Goal: Navigation & Orientation: Find specific page/section

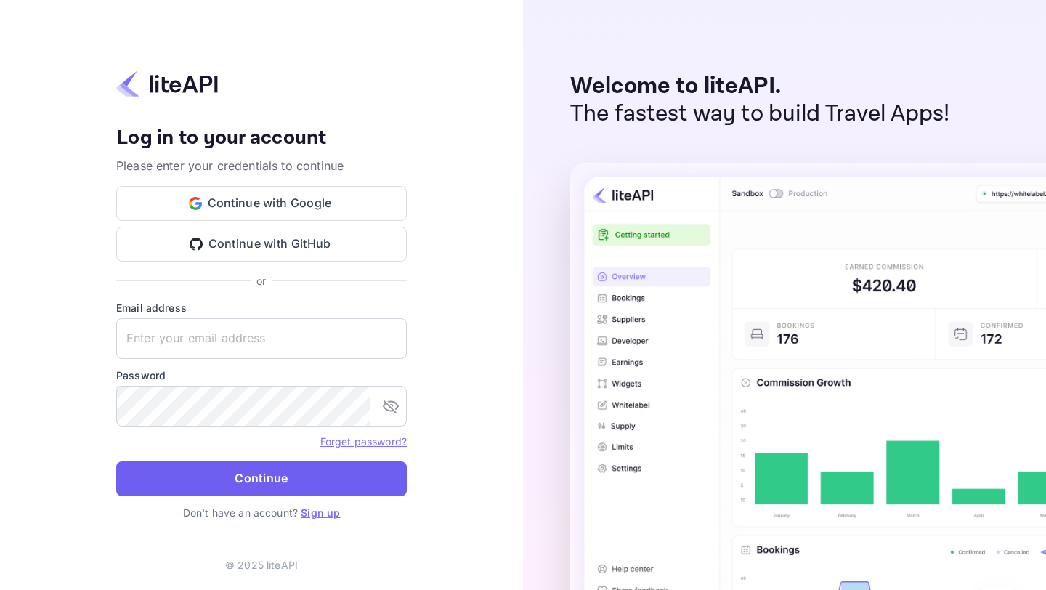
type input "[EMAIL_ADDRESS][PERSON_NAME][DOMAIN_NAME]"
click at [251, 468] on button "Continue" at bounding box center [261, 478] width 291 height 35
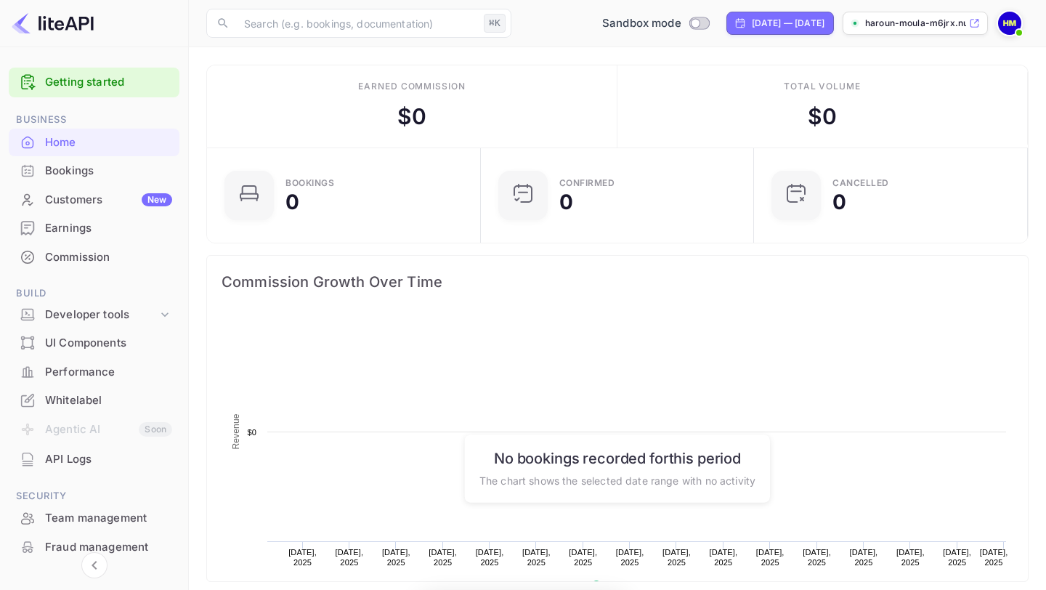
scroll to position [236, 265]
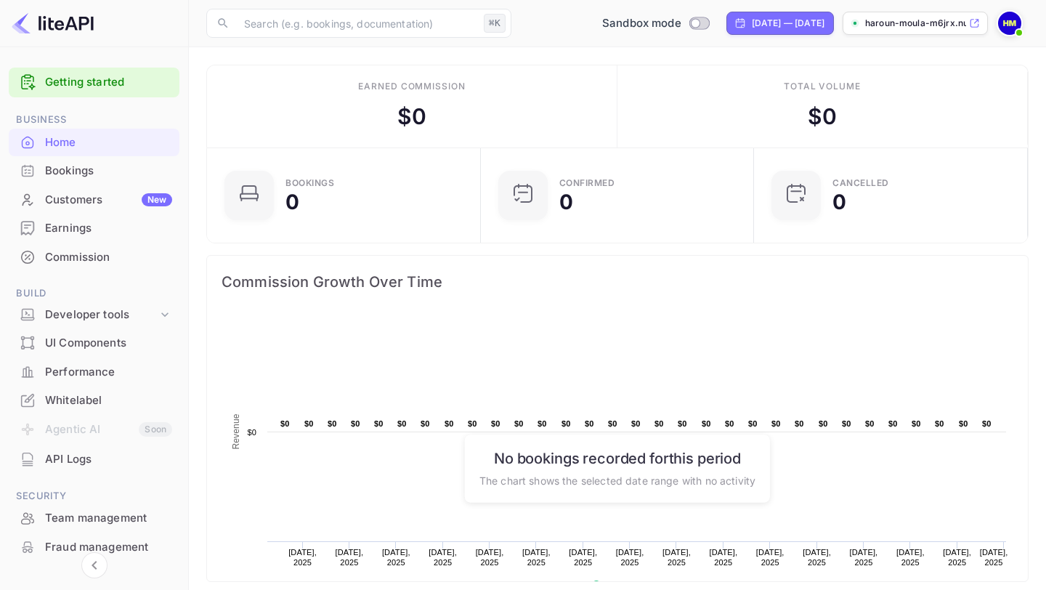
click at [113, 171] on div "Bookings" at bounding box center [108, 171] width 127 height 17
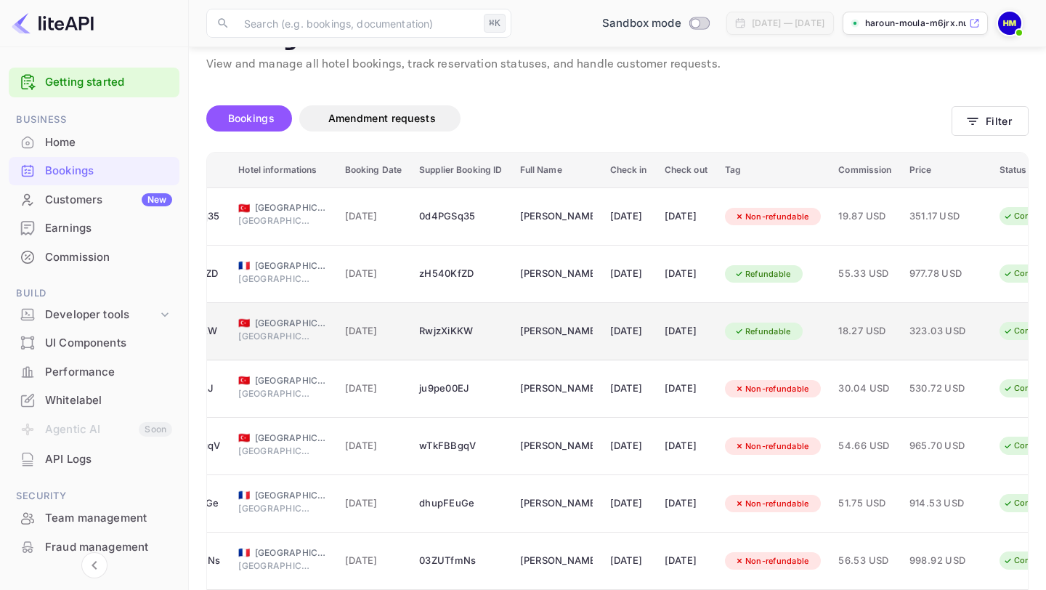
scroll to position [0, 155]
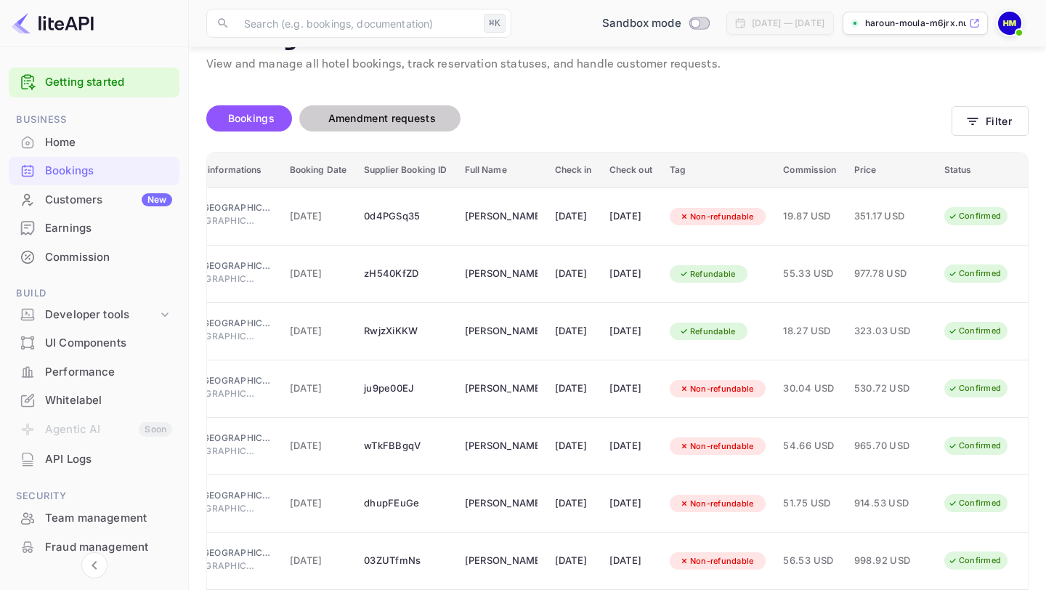
click at [408, 127] on button "Amendment requests" at bounding box center [379, 118] width 161 height 26
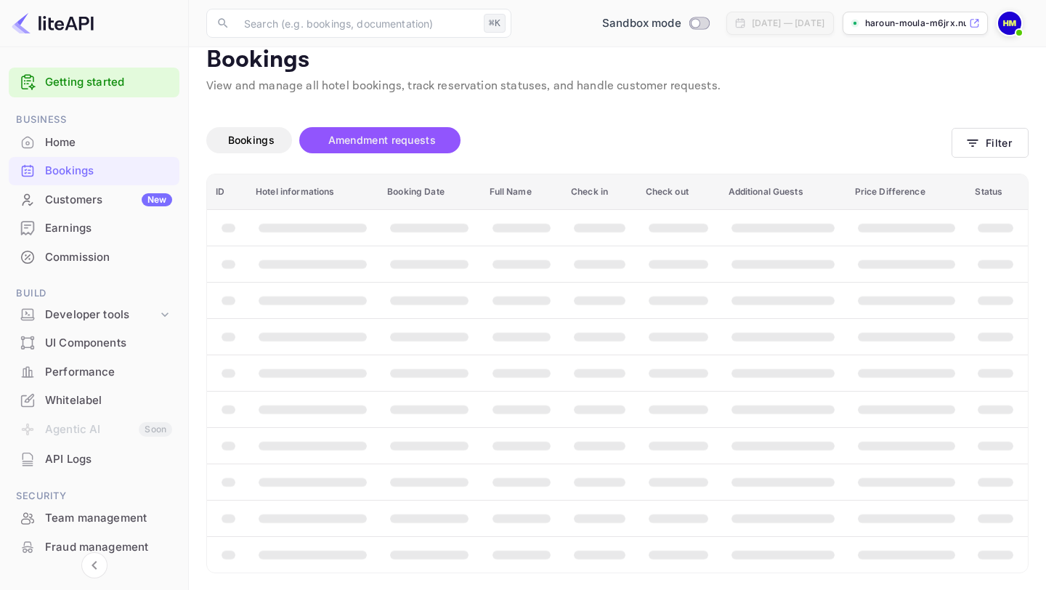
scroll to position [0, 0]
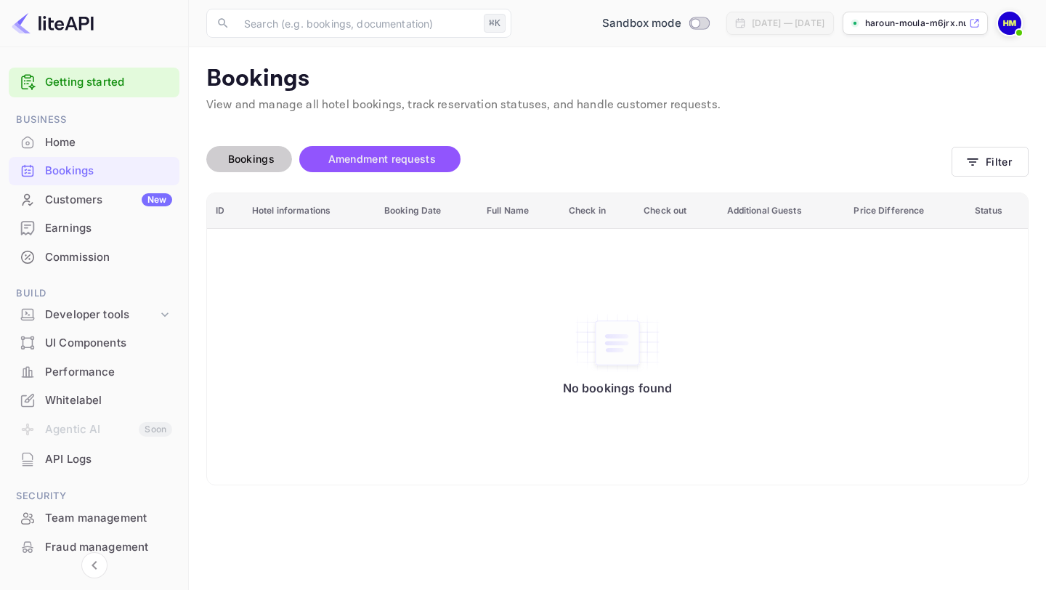
click at [281, 147] on button "Bookings" at bounding box center [249, 159] width 86 height 26
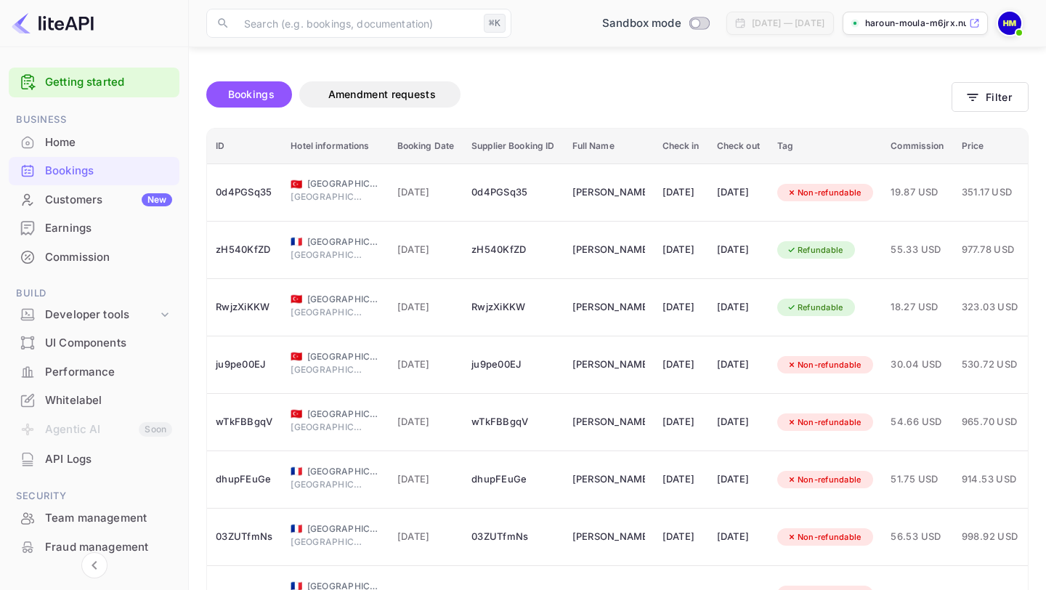
scroll to position [274, 0]
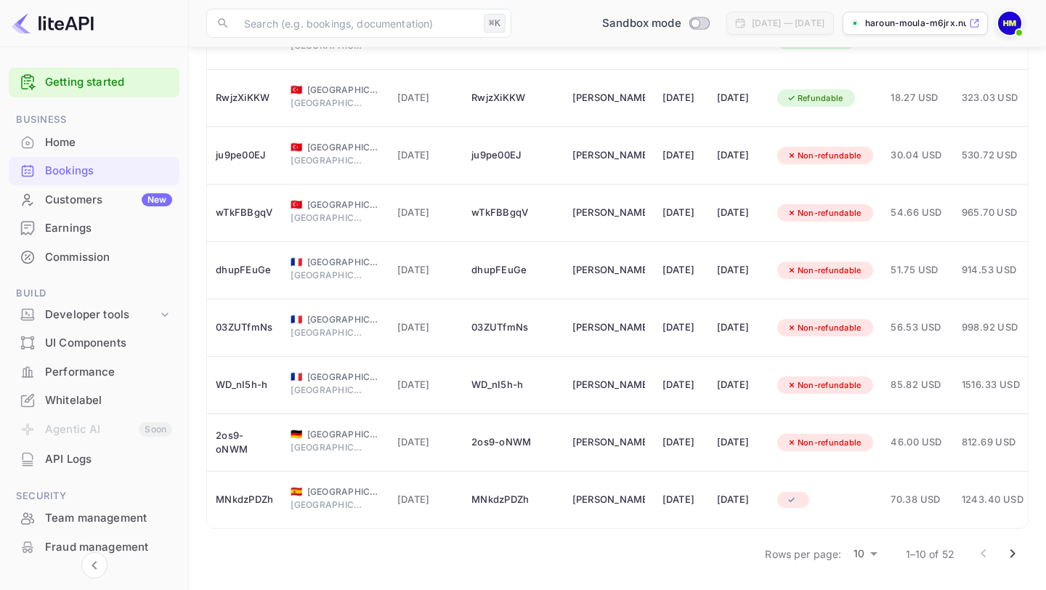
click at [96, 195] on div "Customers New" at bounding box center [108, 200] width 127 height 17
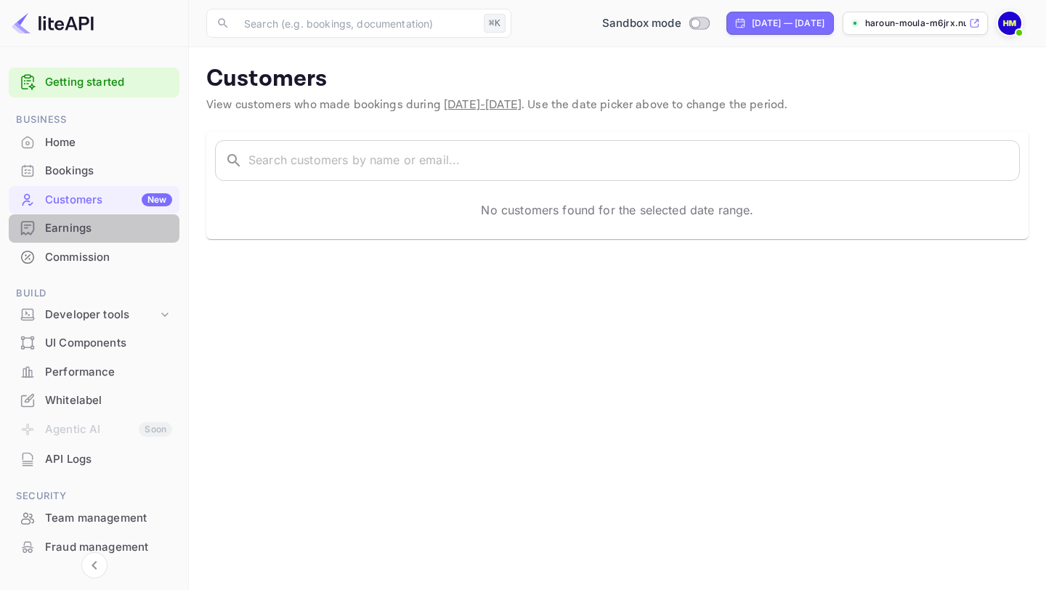
click at [117, 220] on div "Earnings" at bounding box center [108, 228] width 127 height 17
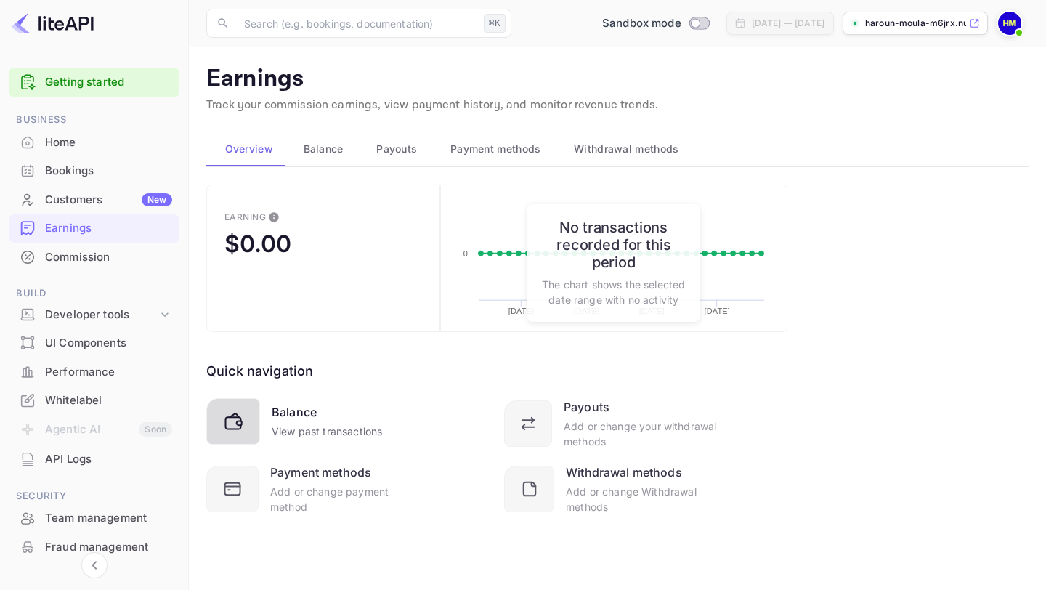
click at [288, 416] on div "Balance" at bounding box center [294, 411] width 45 height 17
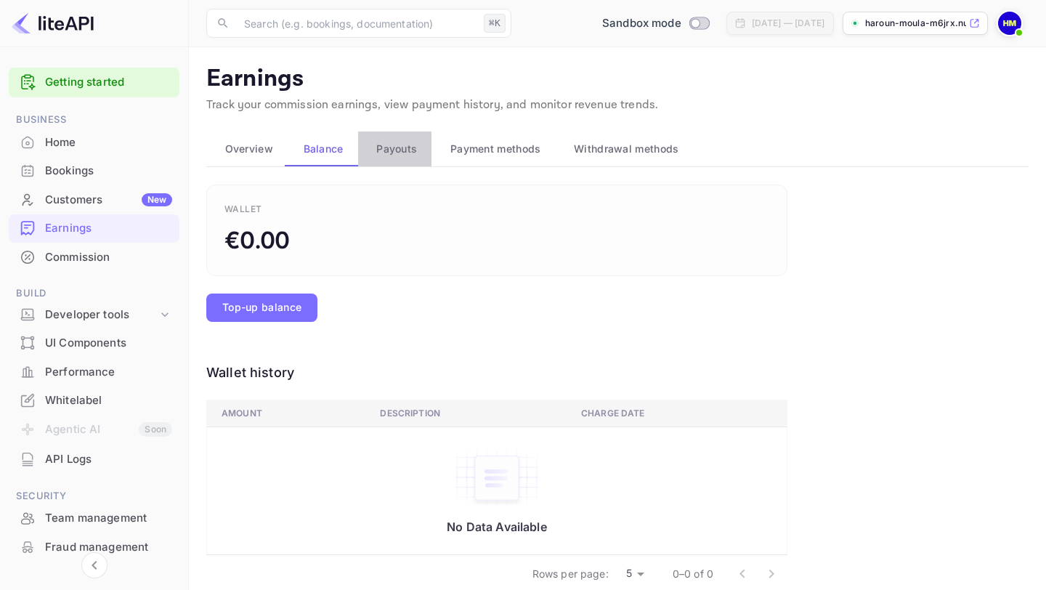
click at [399, 158] on button "Payouts" at bounding box center [395, 149] width 74 height 35
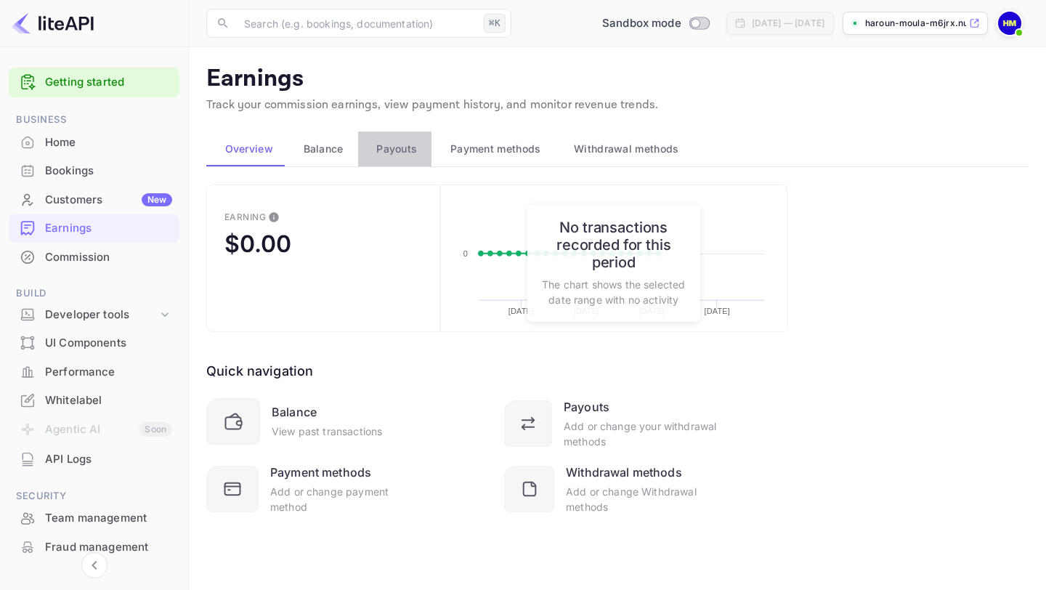
click at [393, 147] on span "Payouts" at bounding box center [396, 148] width 41 height 17
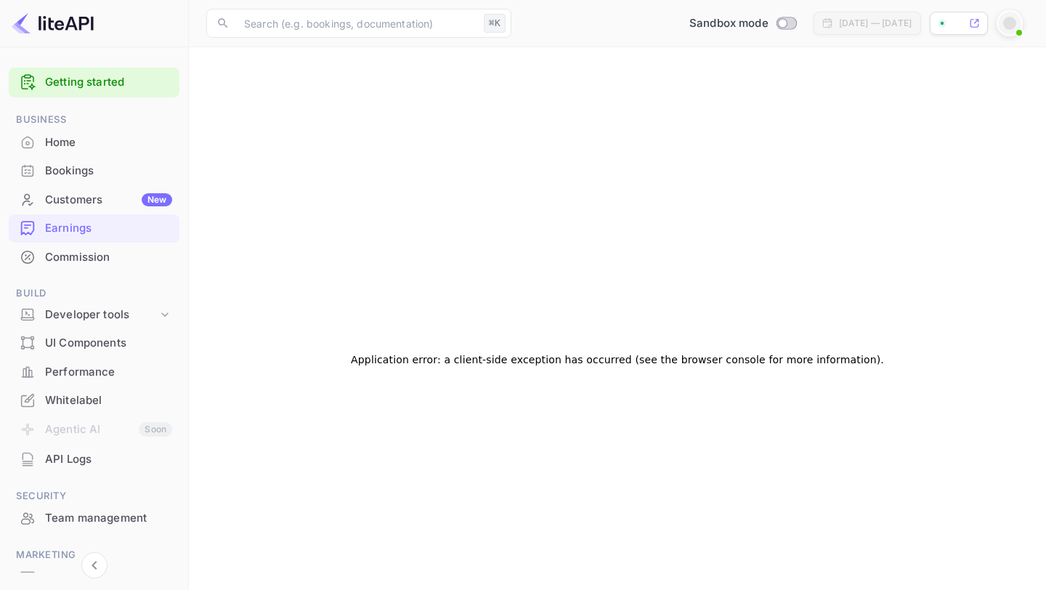
click at [86, 264] on div "Commission" at bounding box center [108, 257] width 127 height 17
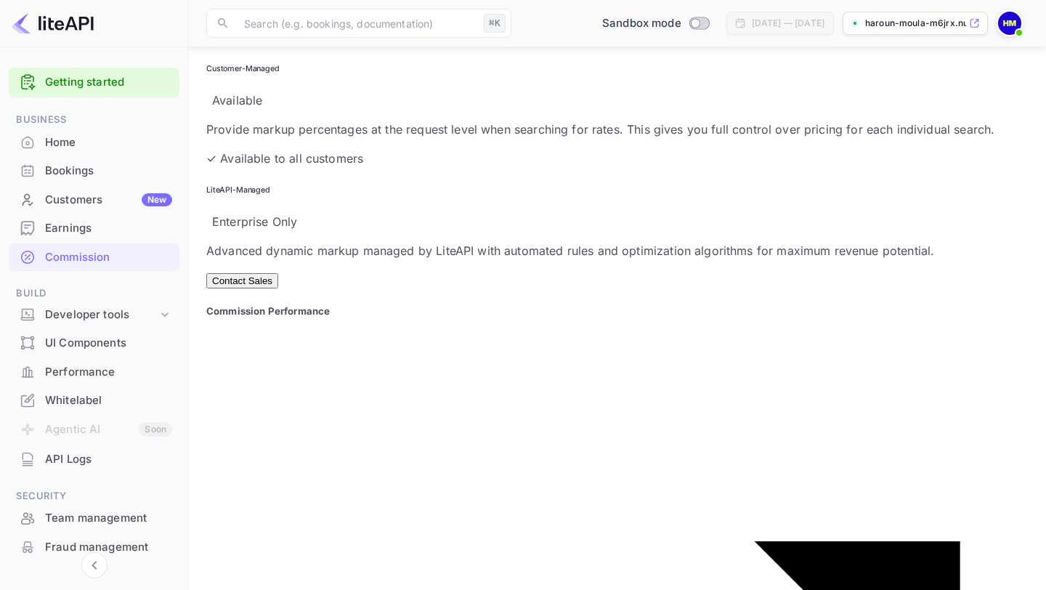
scroll to position [892, 0]
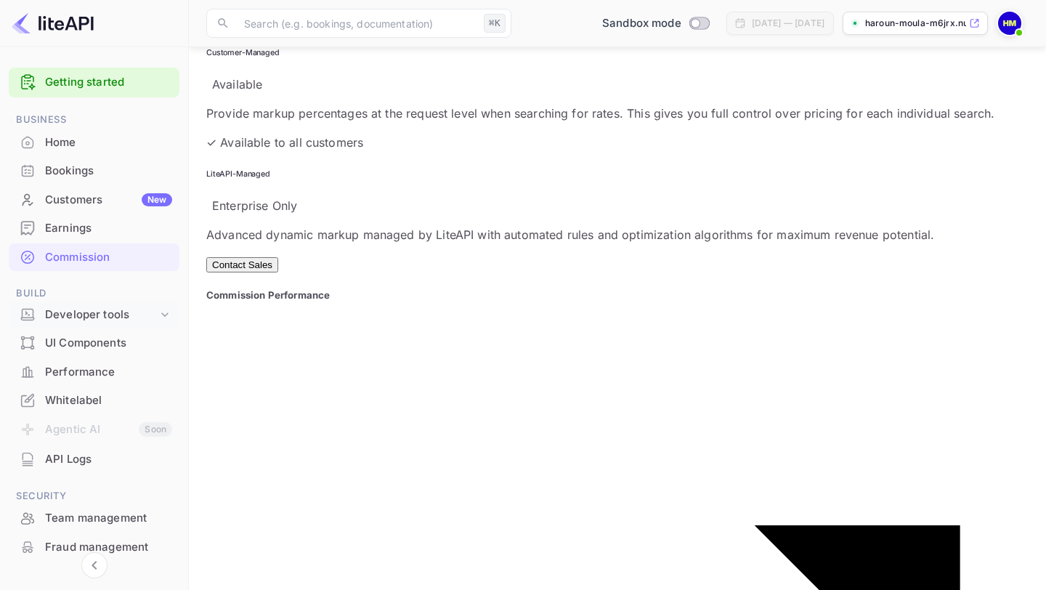
click at [151, 313] on div "Developer tools" at bounding box center [101, 315] width 113 height 17
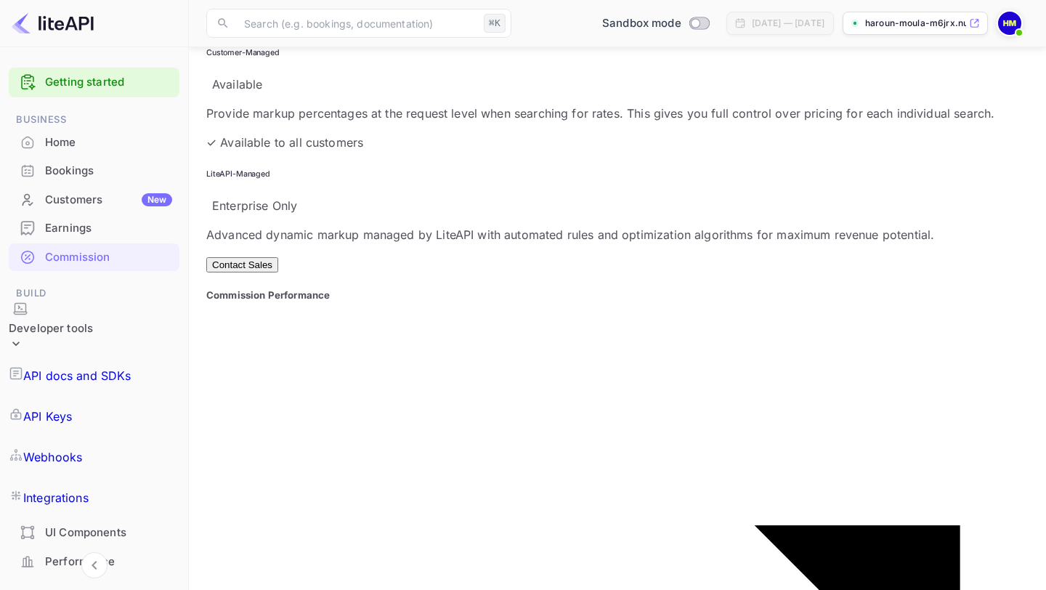
click at [112, 367] on p "API docs and SDKs" at bounding box center [77, 375] width 108 height 17
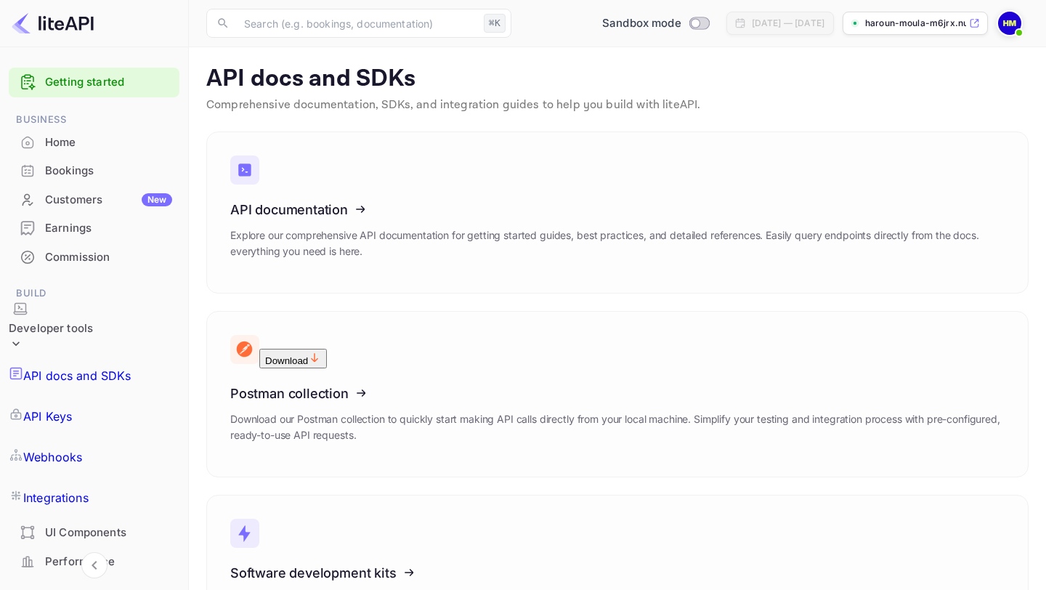
click at [92, 525] on div "UI Components" at bounding box center [108, 533] width 127 height 17
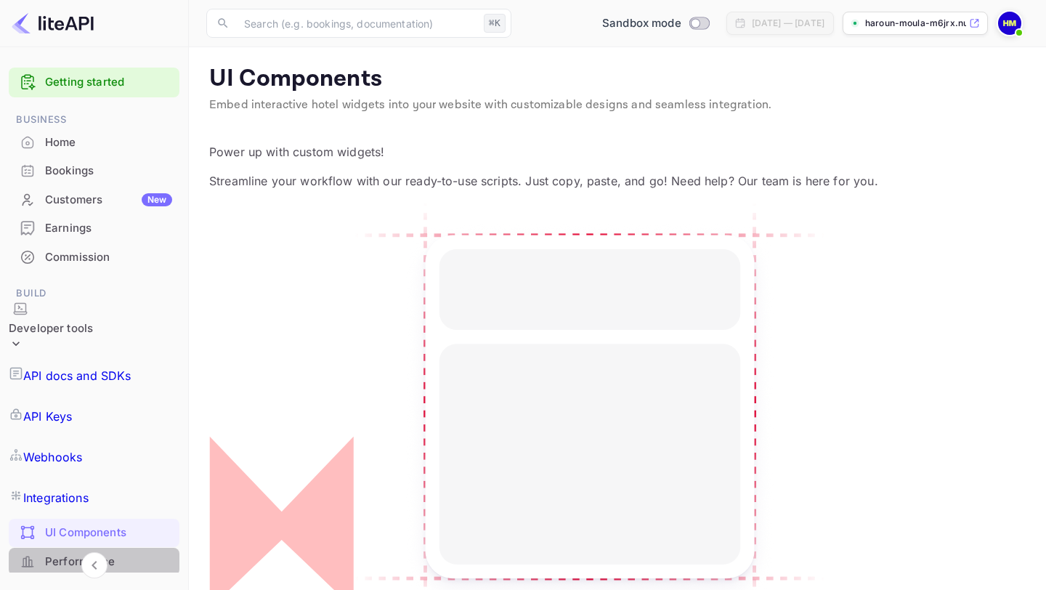
click at [103, 554] on div "Performance" at bounding box center [108, 562] width 127 height 17
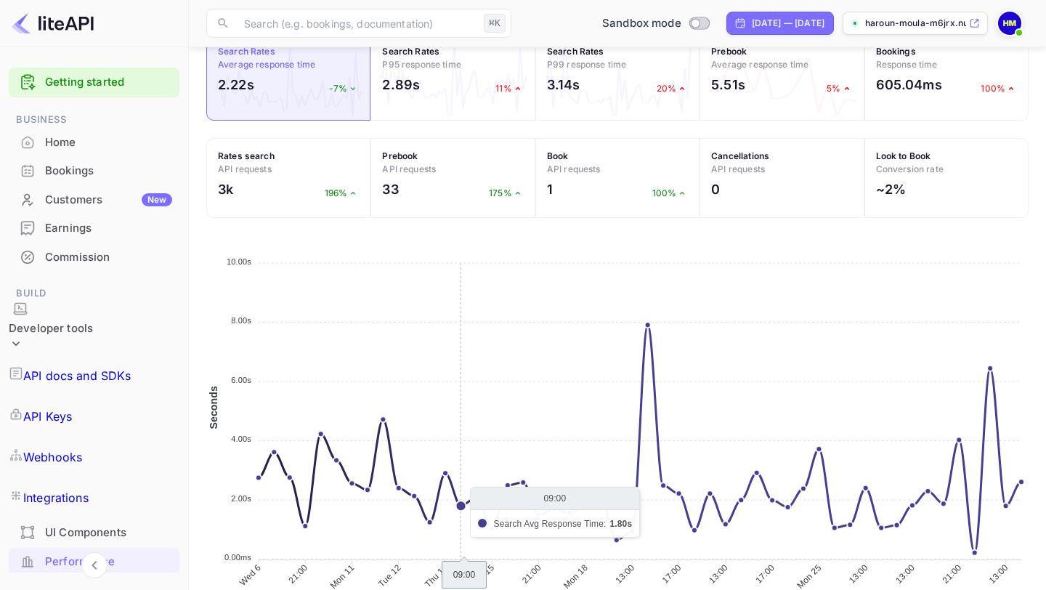
scroll to position [578, 0]
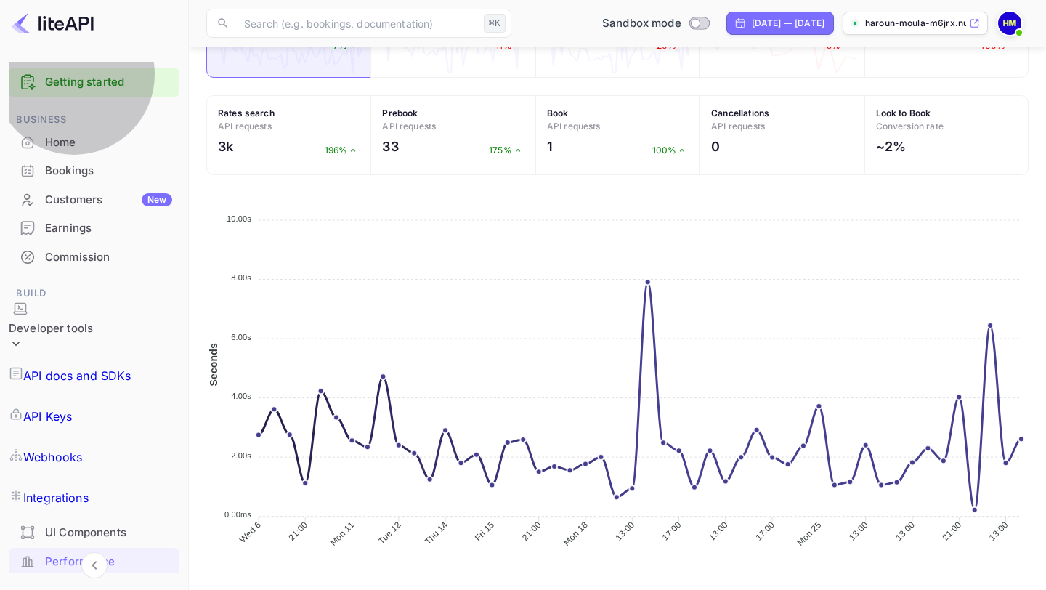
click at [82, 448] on p "Webhooks" at bounding box center [52, 456] width 59 height 17
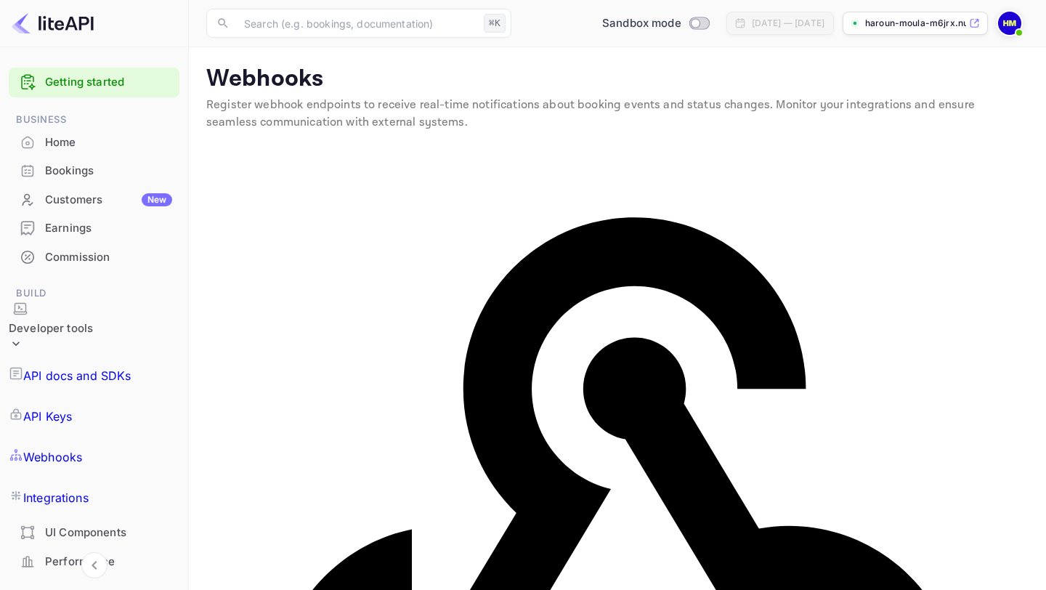
click at [89, 489] on p "Integrations" at bounding box center [55, 497] width 65 height 17
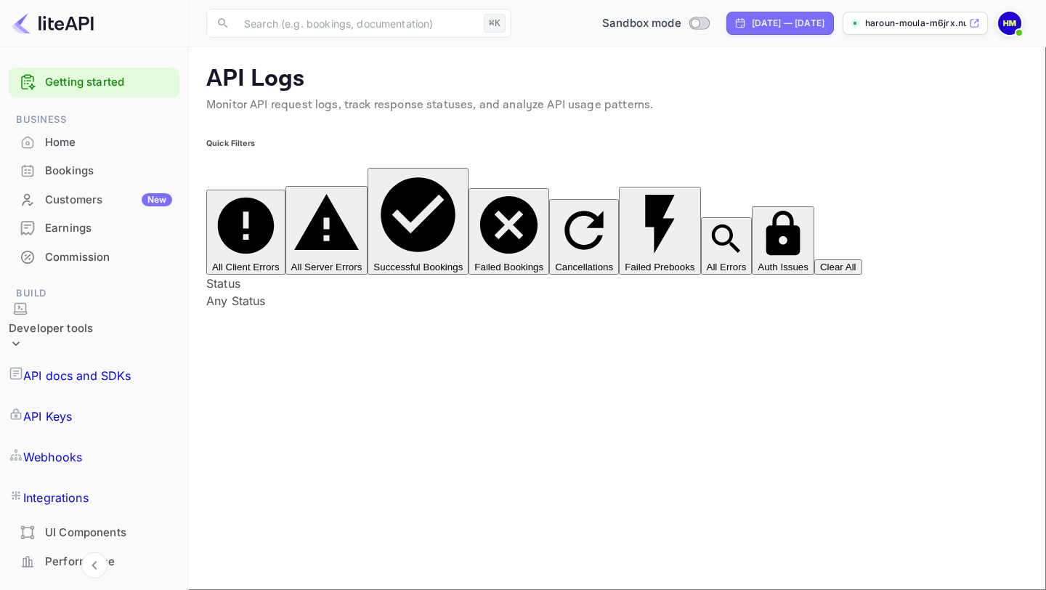
click at [71, 144] on div "Home" at bounding box center [108, 142] width 127 height 17
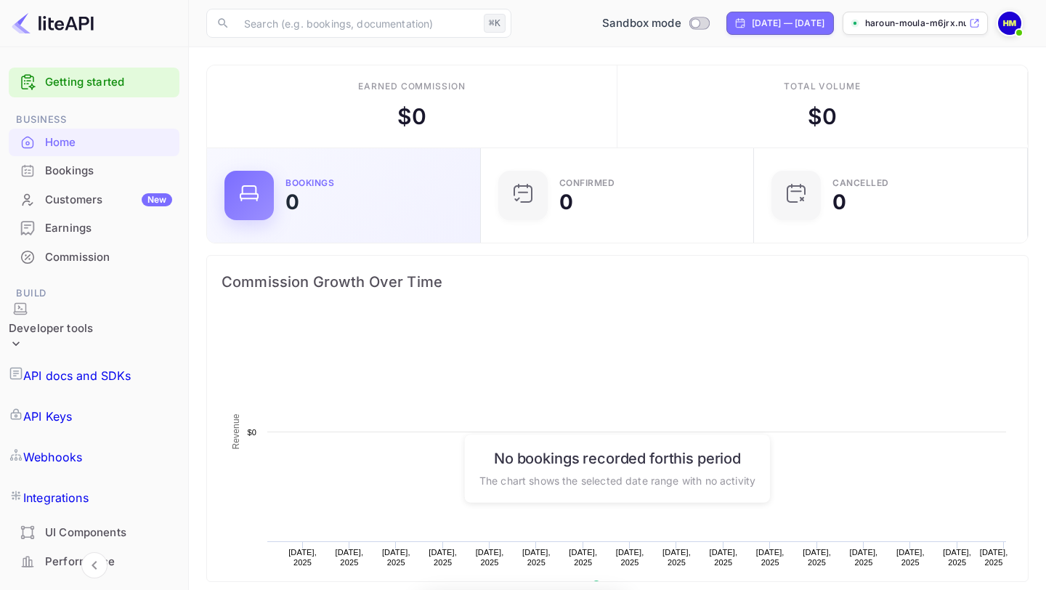
scroll to position [236, 265]
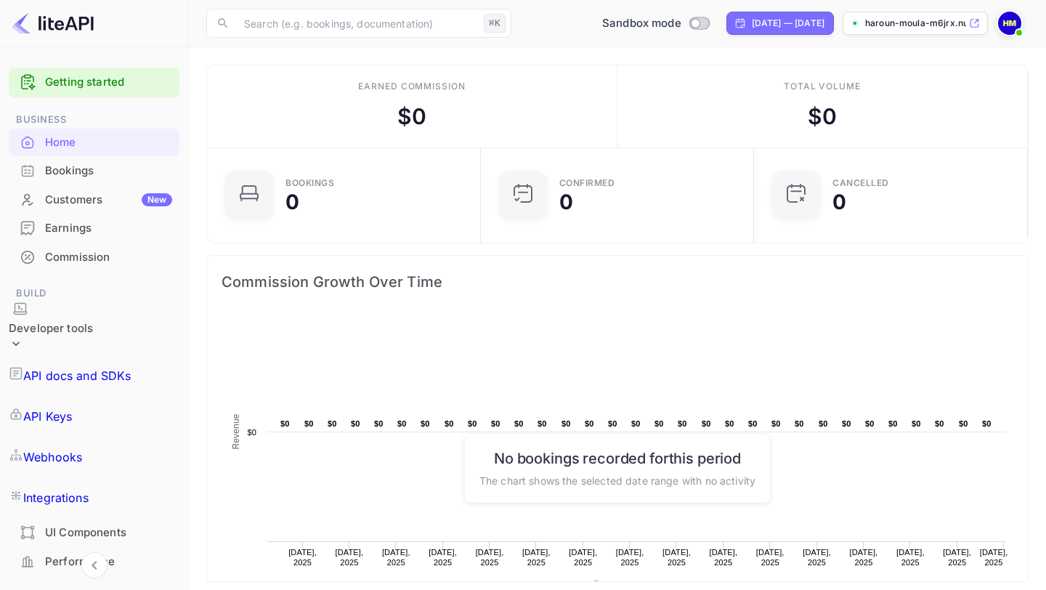
click at [92, 178] on div "Bookings" at bounding box center [108, 171] width 127 height 17
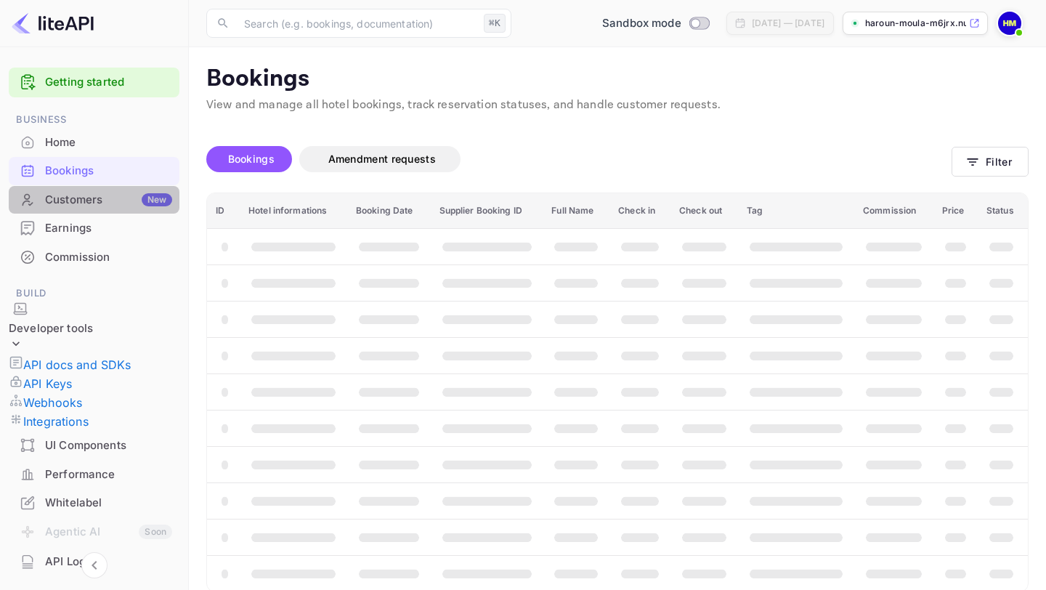
click at [102, 195] on div "Customers New" at bounding box center [108, 200] width 127 height 17
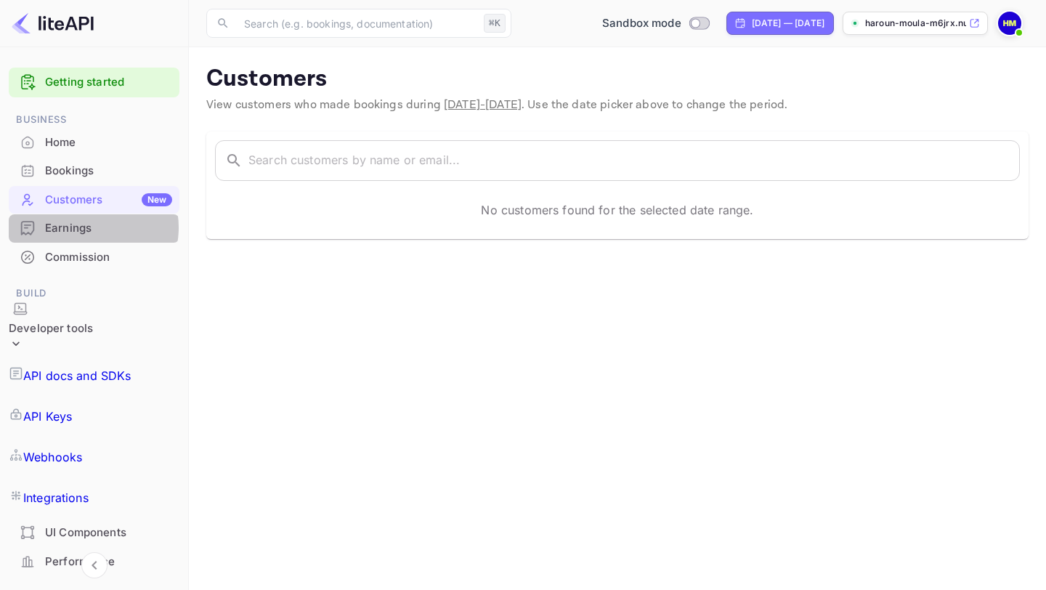
click at [89, 227] on div "Earnings" at bounding box center [108, 228] width 127 height 17
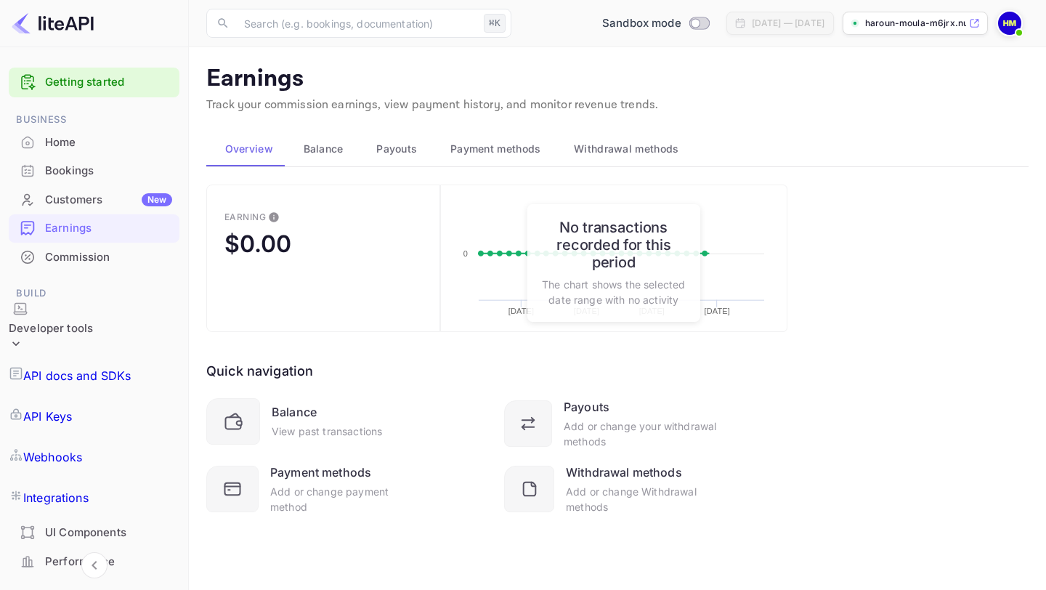
click at [90, 262] on div "Commission" at bounding box center [108, 257] width 127 height 17
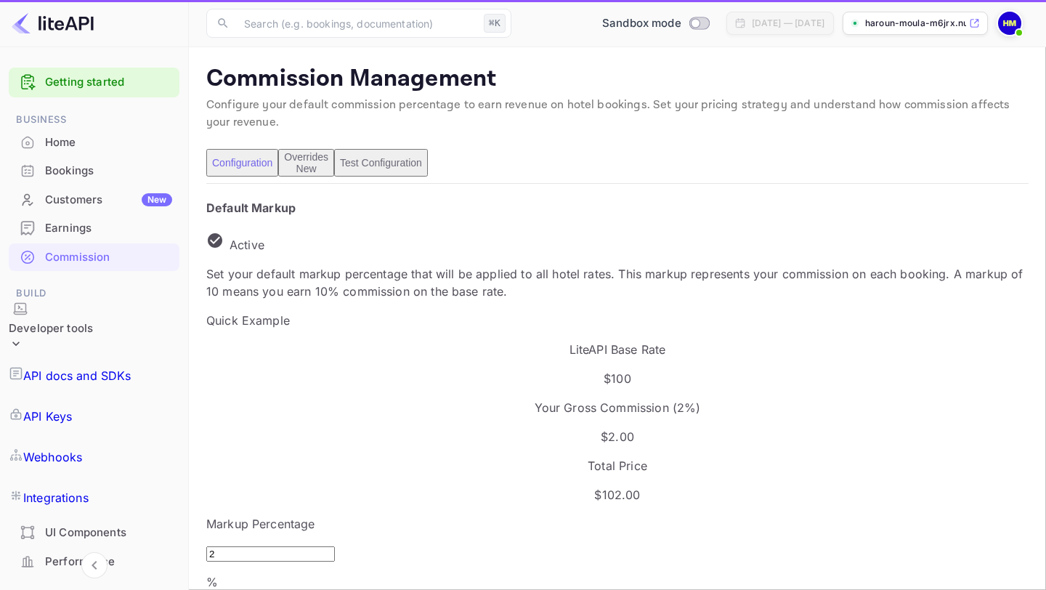
scroll to position [258, 498]
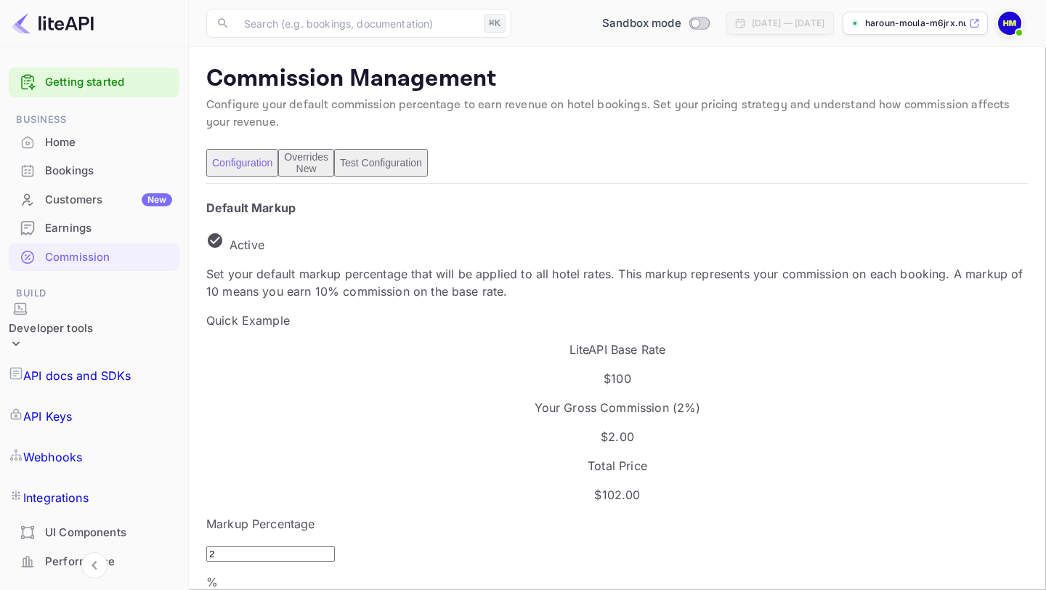
click at [79, 489] on p "Integrations" at bounding box center [55, 497] width 65 height 17
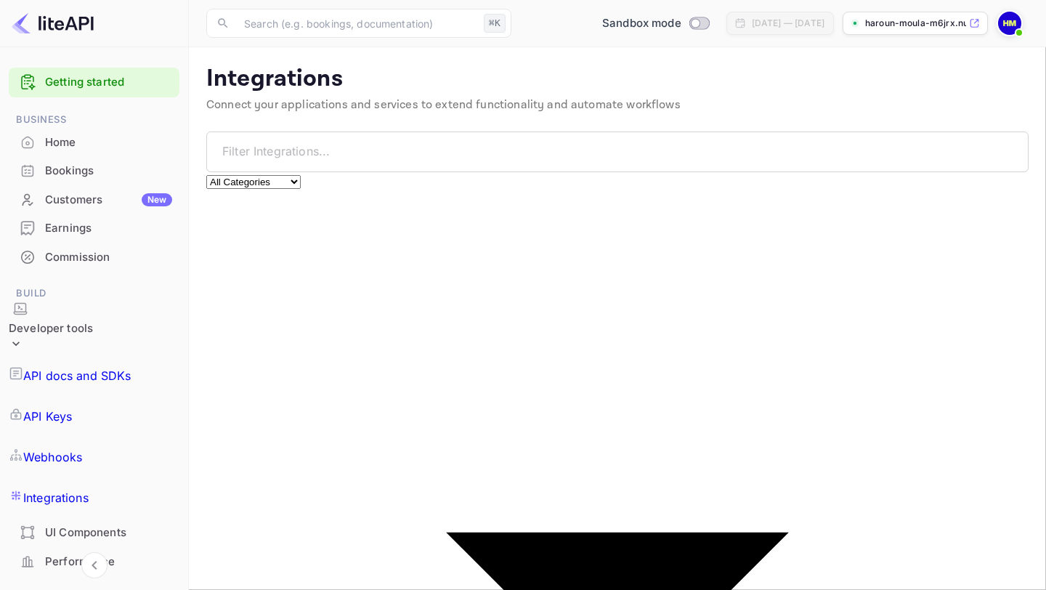
drag, startPoint x: 456, startPoint y: 492, endPoint x: 531, endPoint y: 490, distance: 74.8
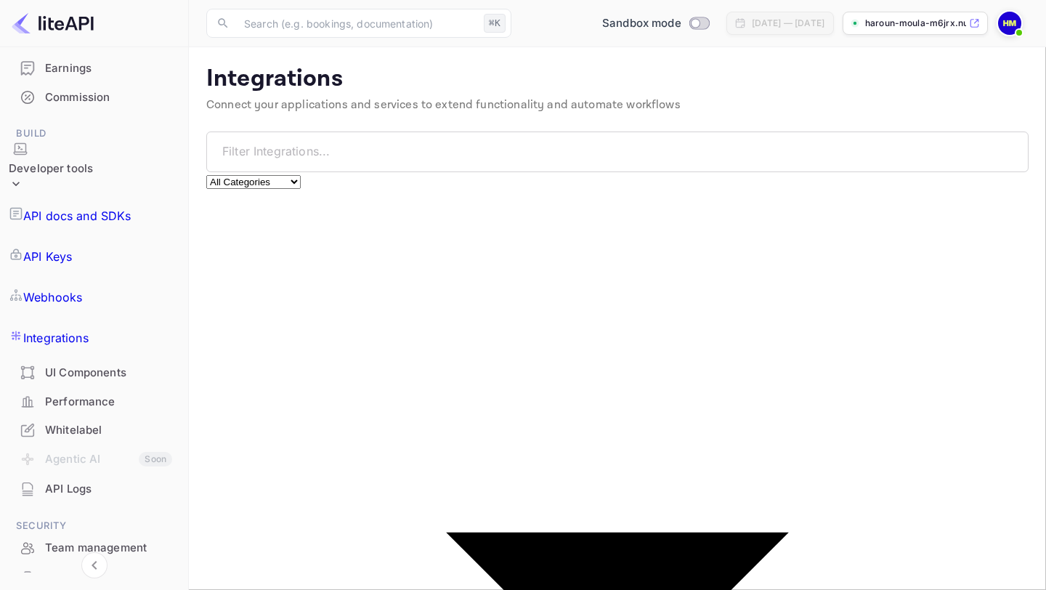
scroll to position [201, 0]
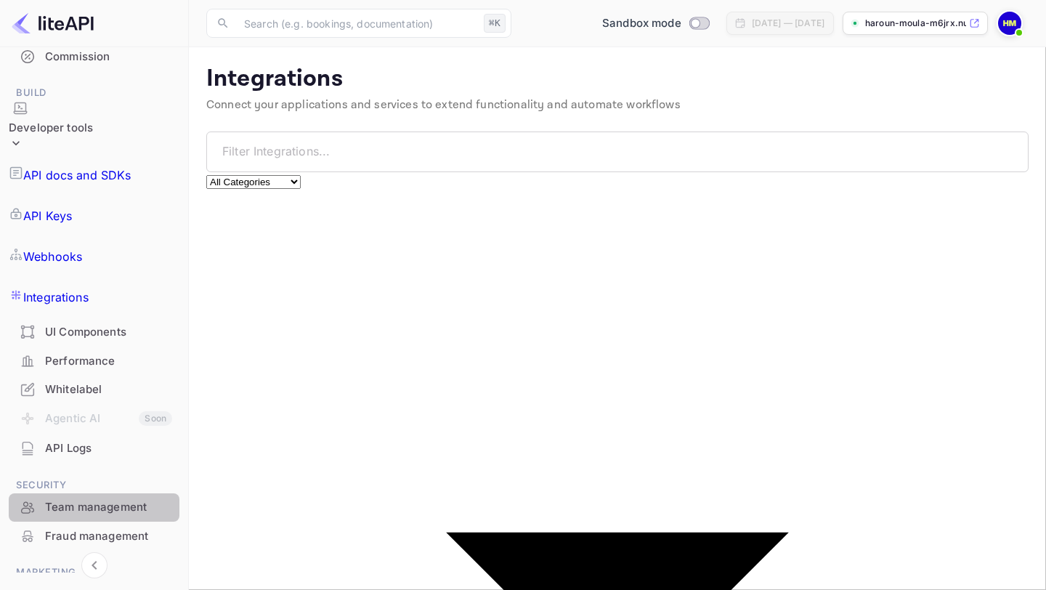
click at [106, 499] on div "Team management" at bounding box center [108, 507] width 127 height 17
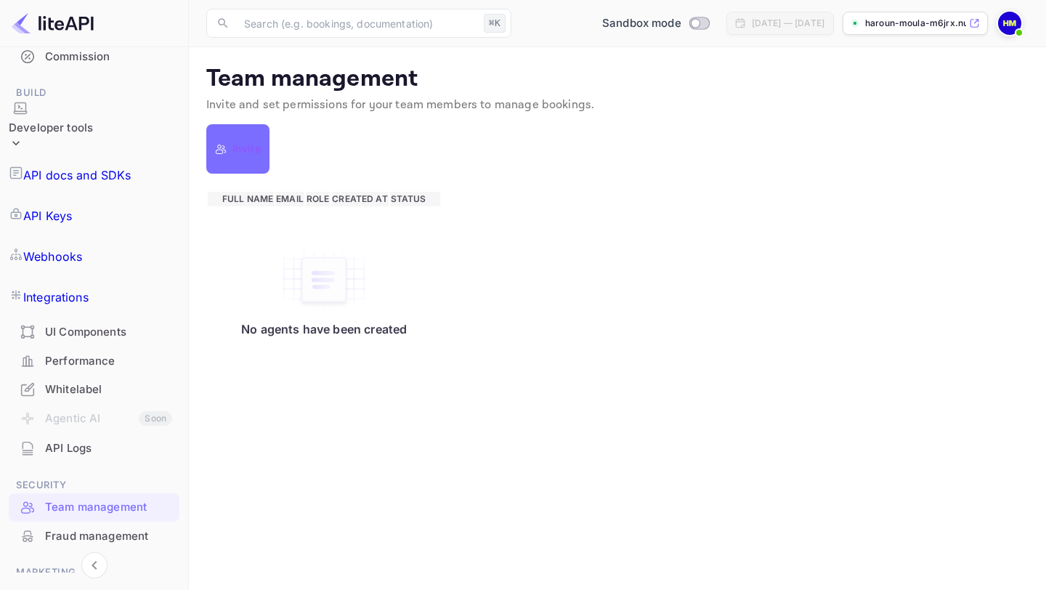
click at [92, 587] on div "Promo codes" at bounding box center [108, 595] width 127 height 17
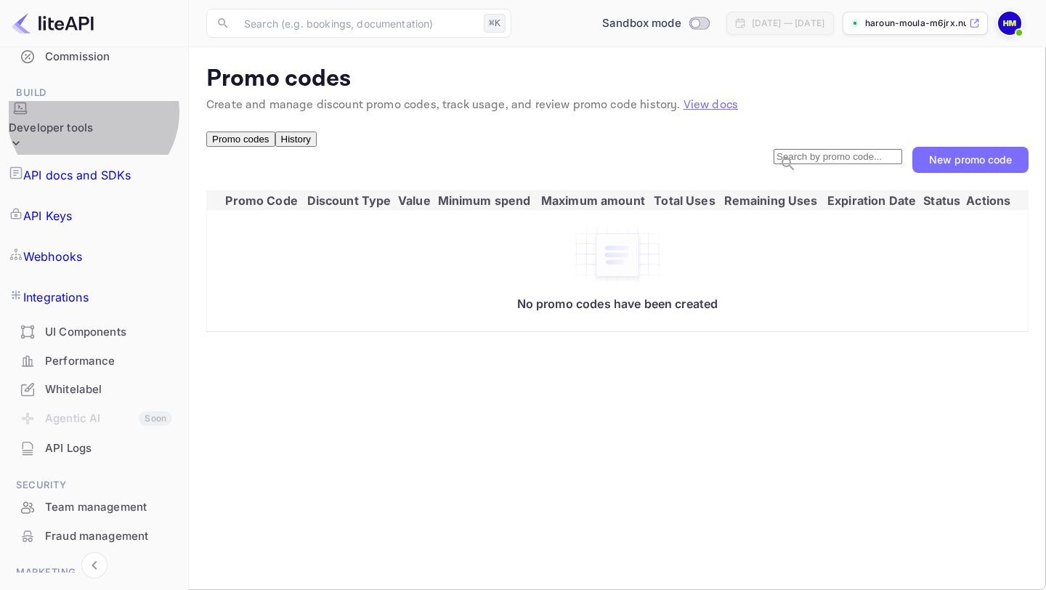
click at [93, 120] on div "Developer tools" at bounding box center [51, 128] width 84 height 17
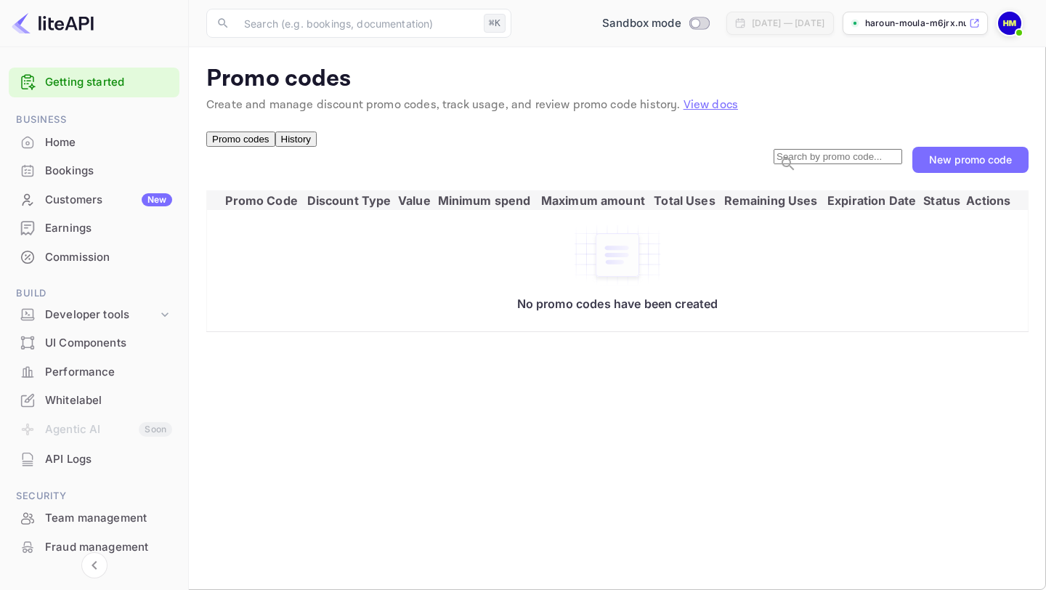
click at [82, 174] on div "Bookings" at bounding box center [108, 171] width 127 height 17
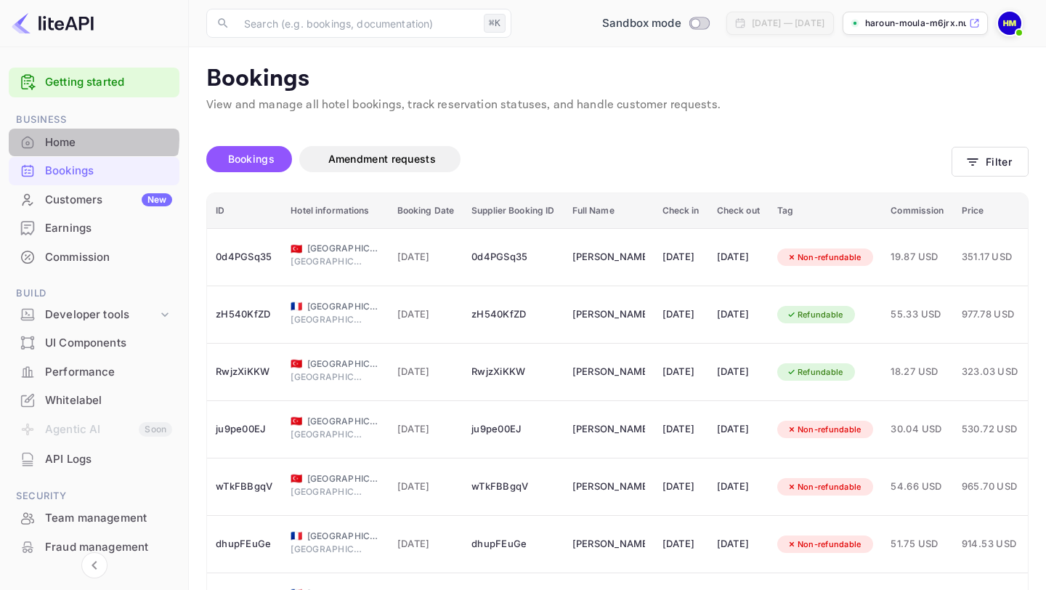
click at [90, 139] on div "Home" at bounding box center [108, 142] width 127 height 17
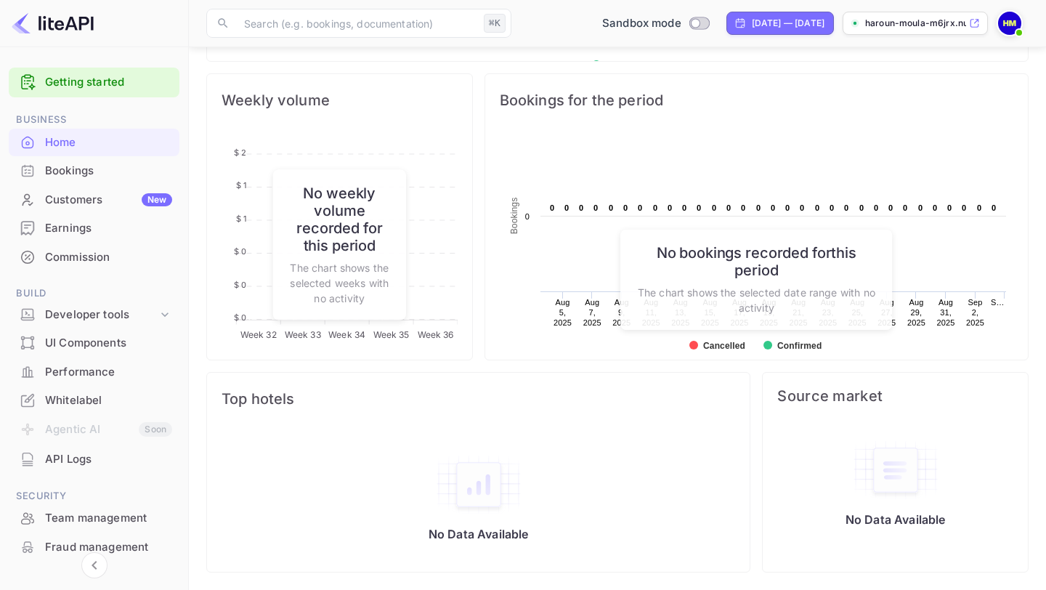
scroll to position [519, 0]
